Goal: Transaction & Acquisition: Purchase product/service

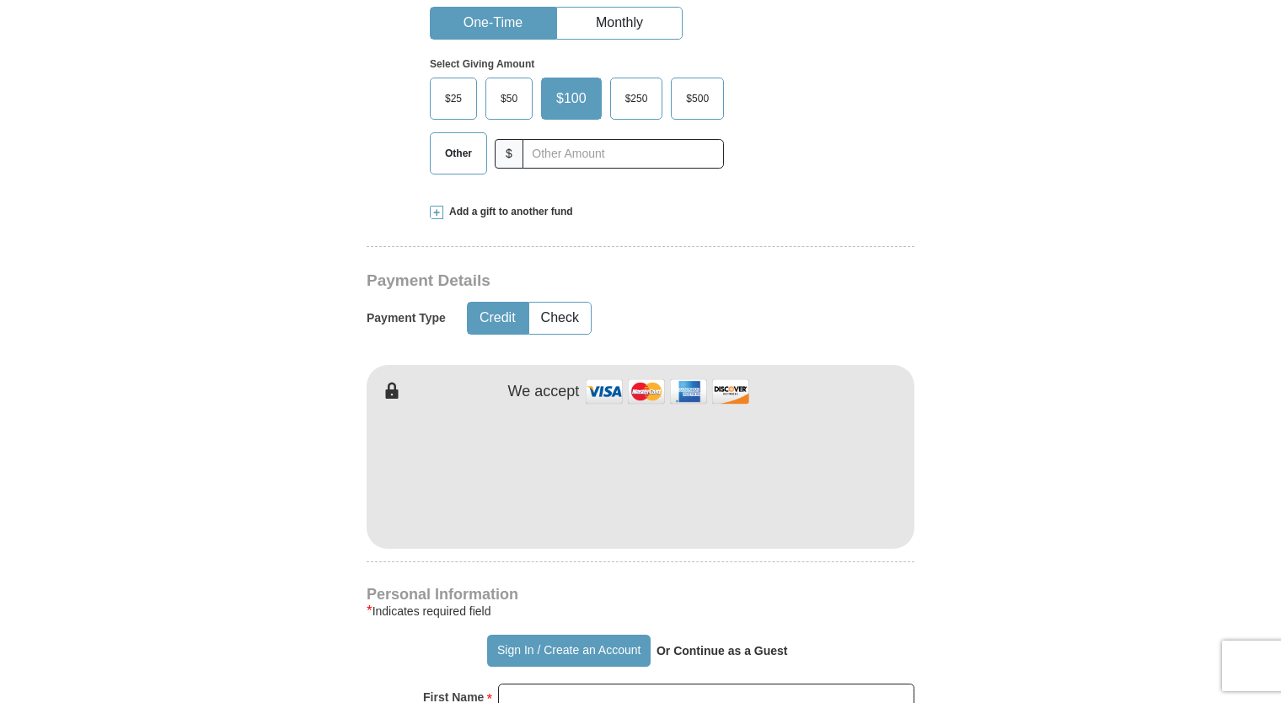
scroll to position [590, 0]
click at [468, 150] on span "Other" at bounding box center [458, 152] width 44 height 25
click at [0, 0] on input "Other" at bounding box center [0, 0] width 0 height 0
click at [622, 97] on span "$250" at bounding box center [629, 97] width 40 height 25
click at [0, 0] on input "$250" at bounding box center [0, 0] width 0 height 0
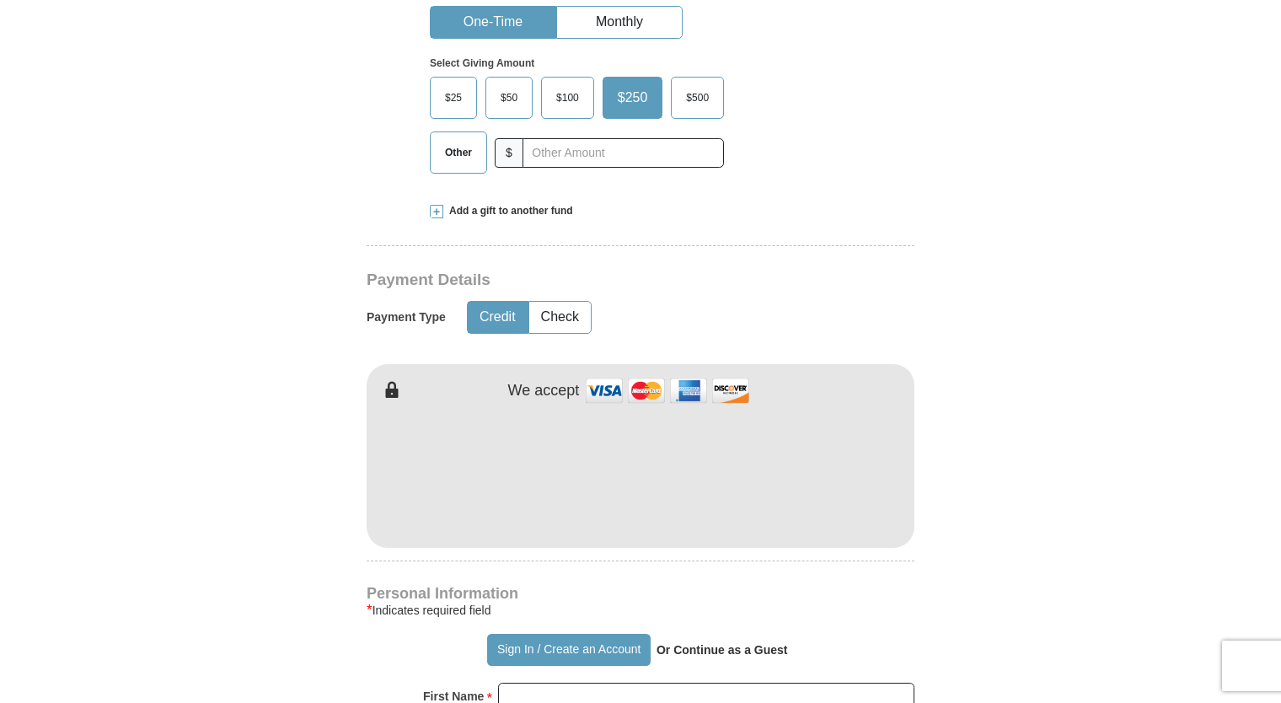
click at [972, 439] on form "Already have an account? Sign in for faster giving. Don't have an account? Crea…" at bounding box center [640, 511] width 960 height 2067
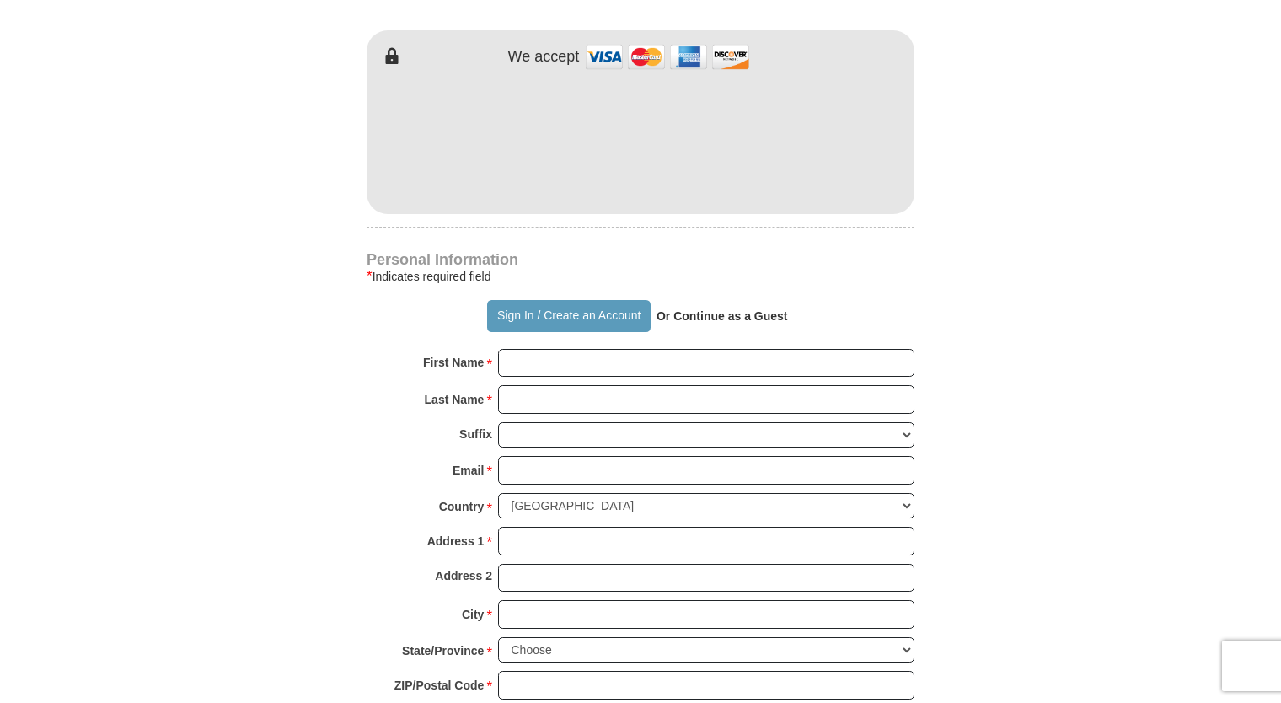
scroll to position [927, 0]
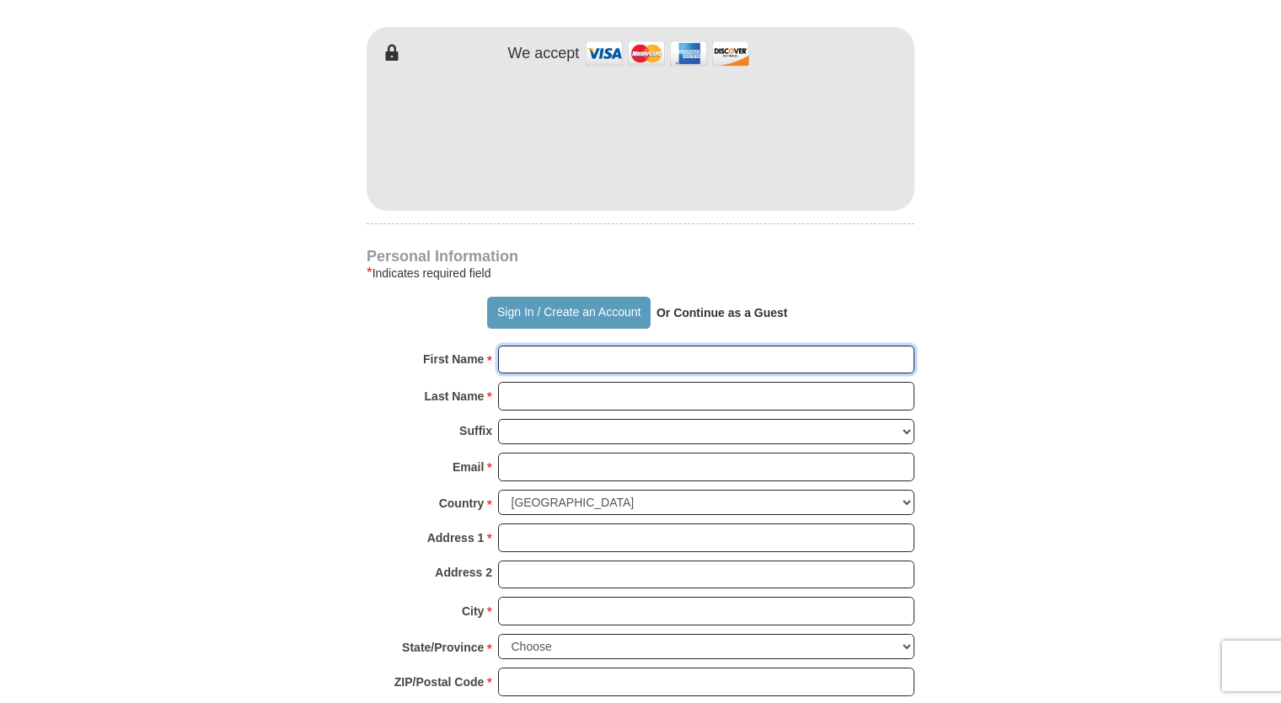
click at [588, 355] on input "First Name *" at bounding box center [706, 359] width 416 height 29
type input "[PERSON_NAME]"
type input "250.00"
type input "[PERSON_NAME]"
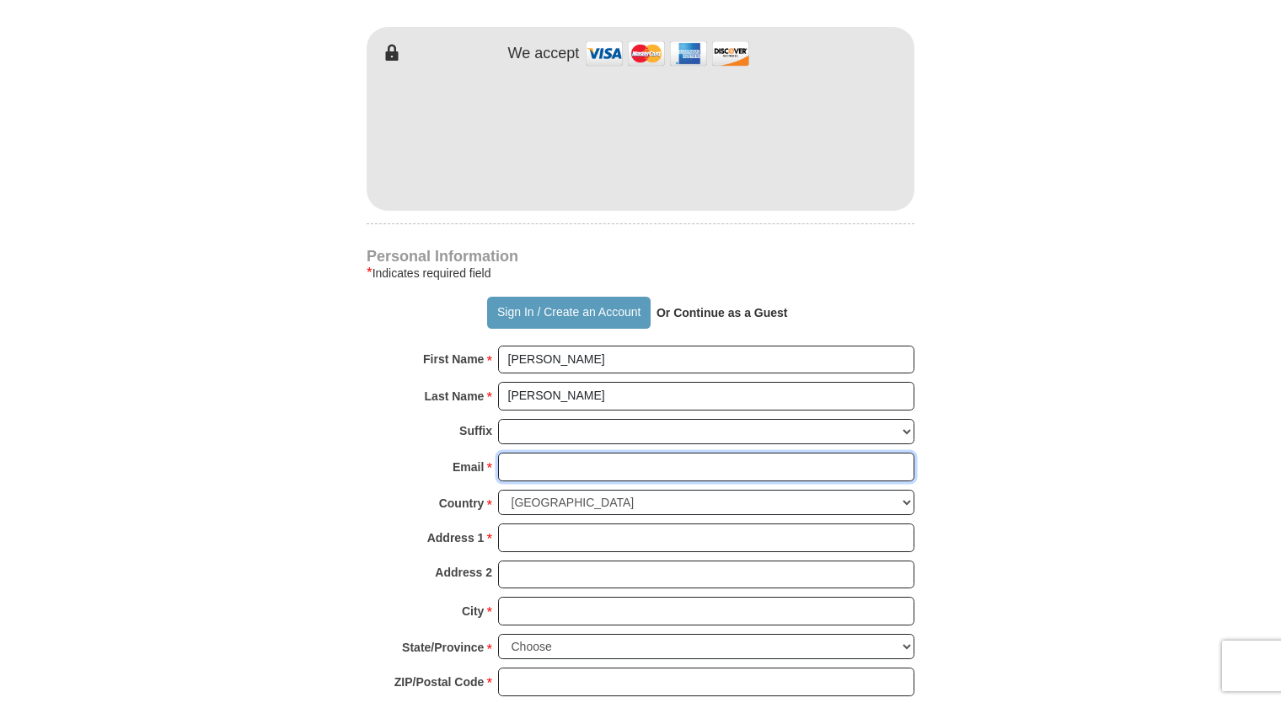
type input "[EMAIL_ADDRESS][DOMAIN_NAME]"
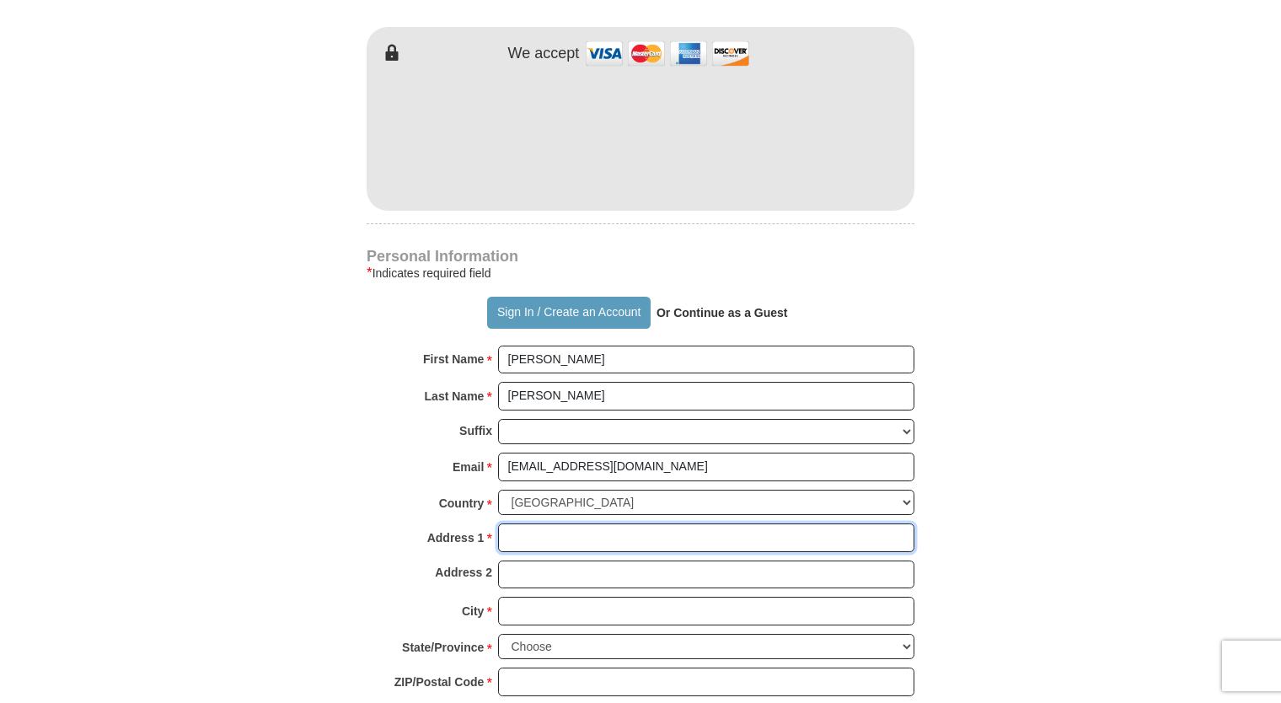
type input "PO Box 160"
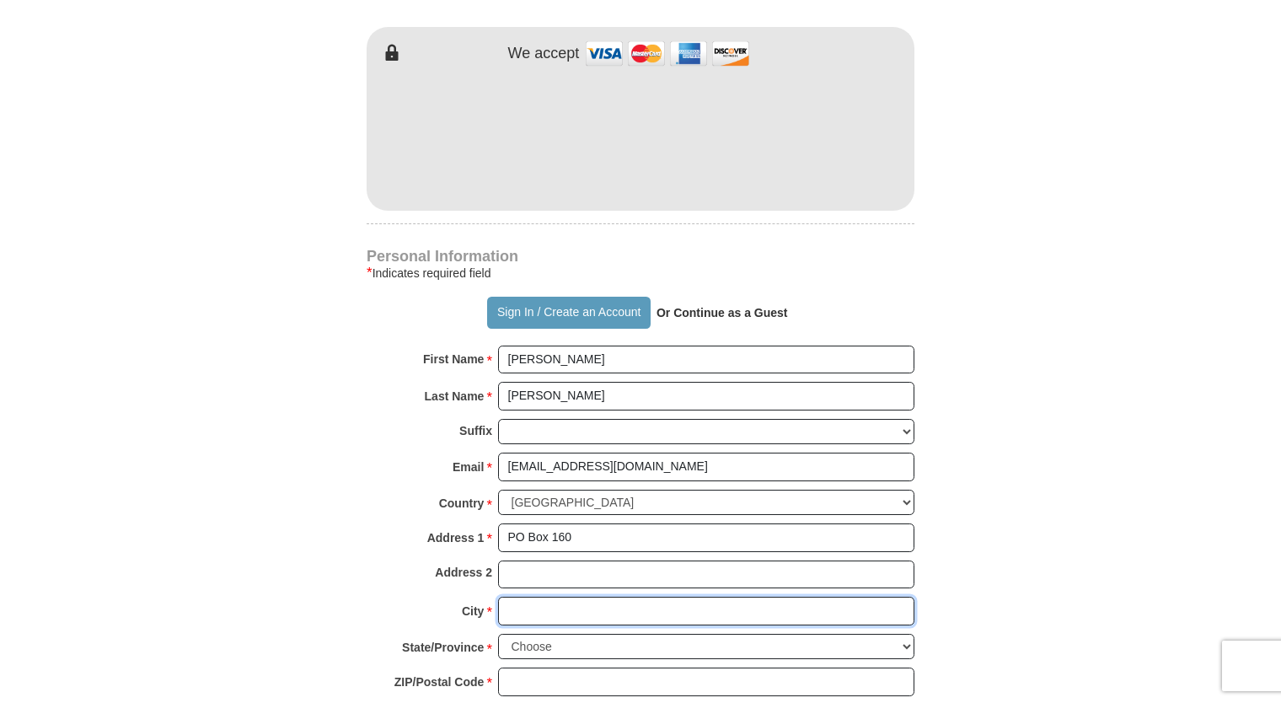
type input "[GEOGRAPHIC_DATA]"
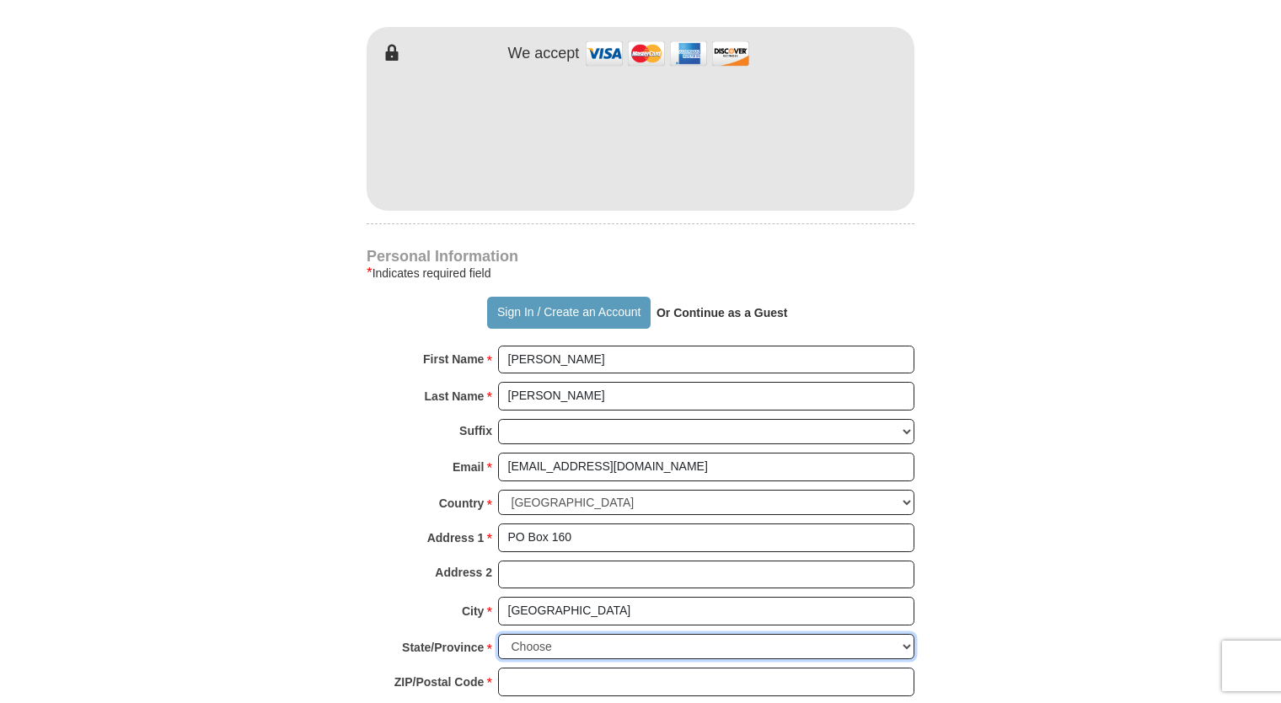
select select "[GEOGRAPHIC_DATA]"
type input "76071"
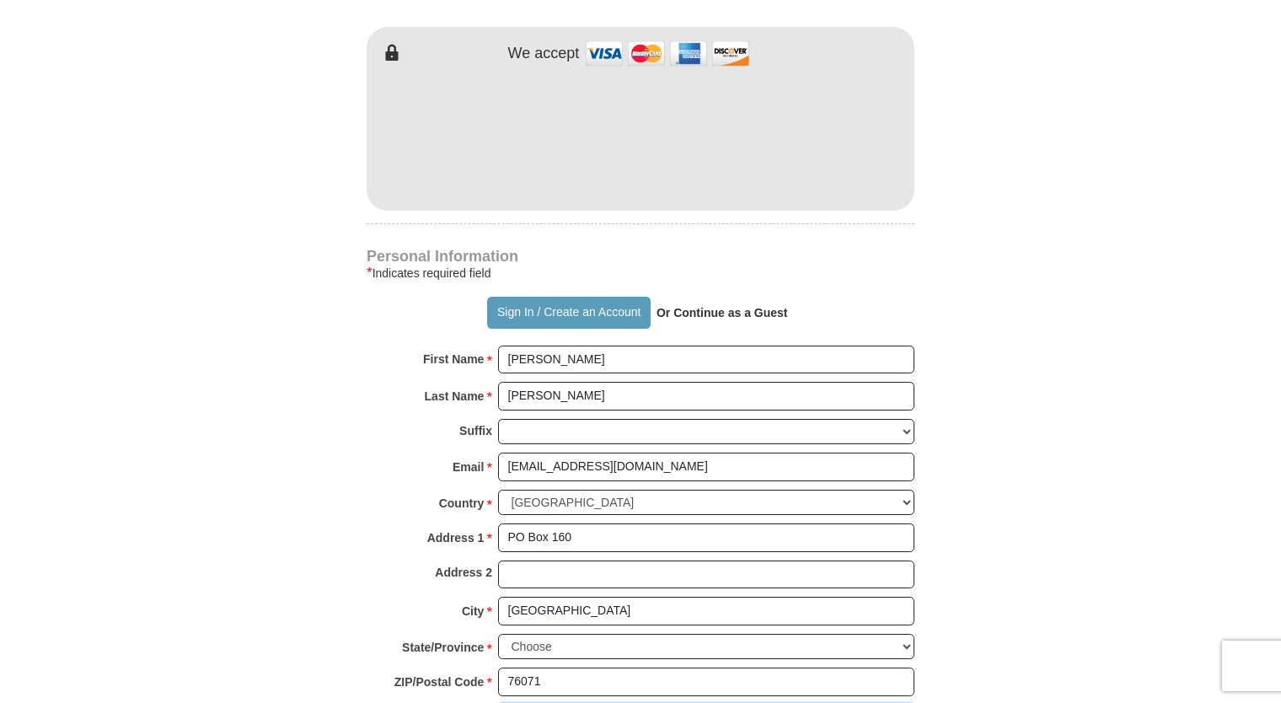
type input "4693865876"
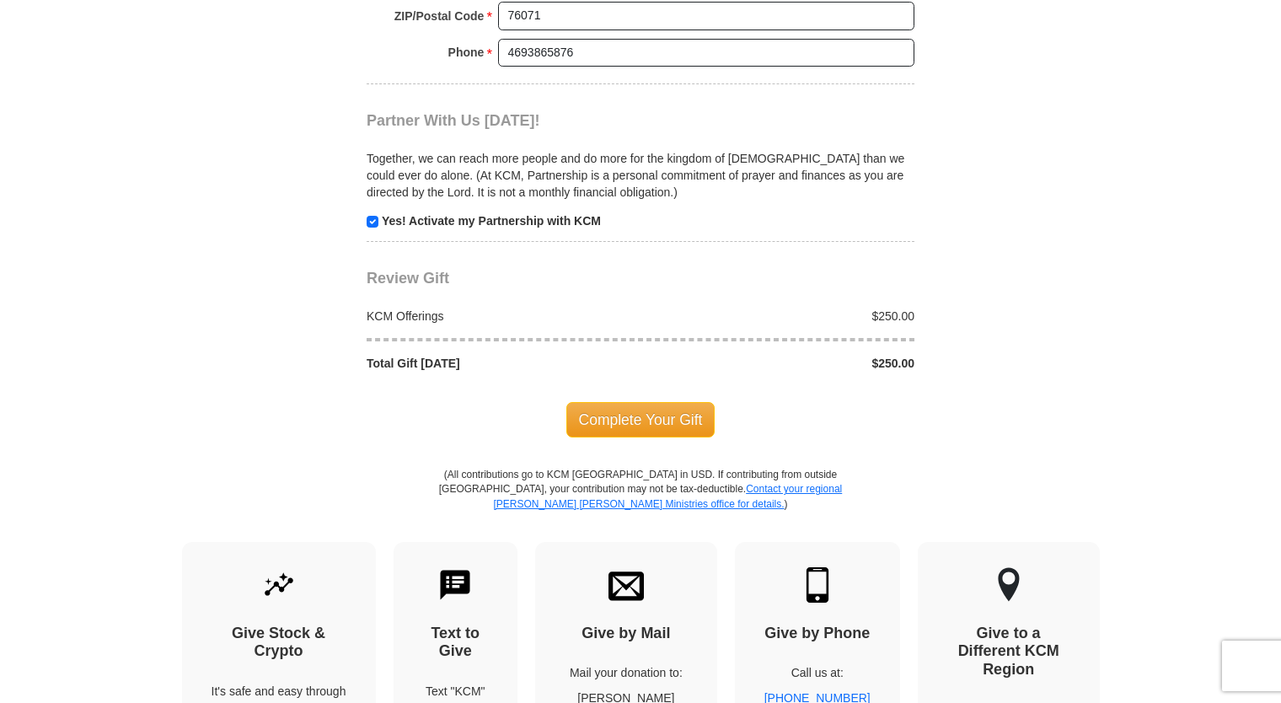
scroll to position [1601, 0]
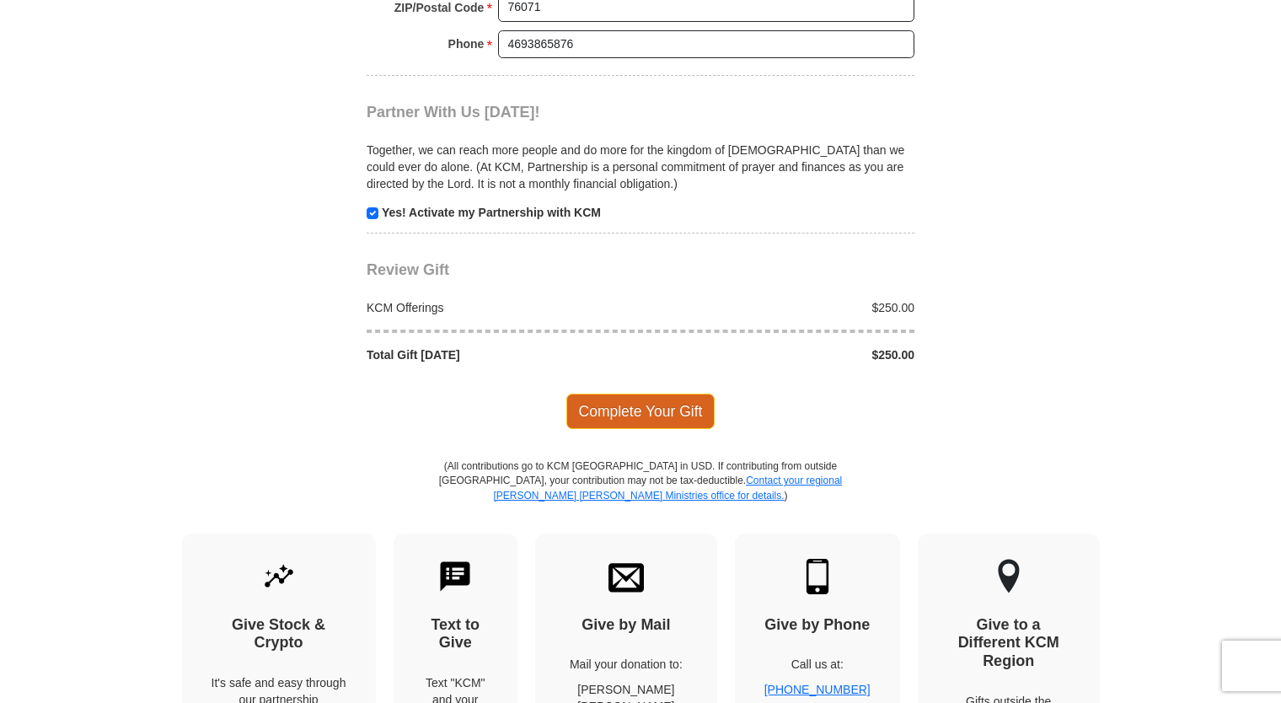
click at [656, 404] on span "Complete Your Gift" at bounding box center [640, 410] width 149 height 35
